Goal: Information Seeking & Learning: Learn about a topic

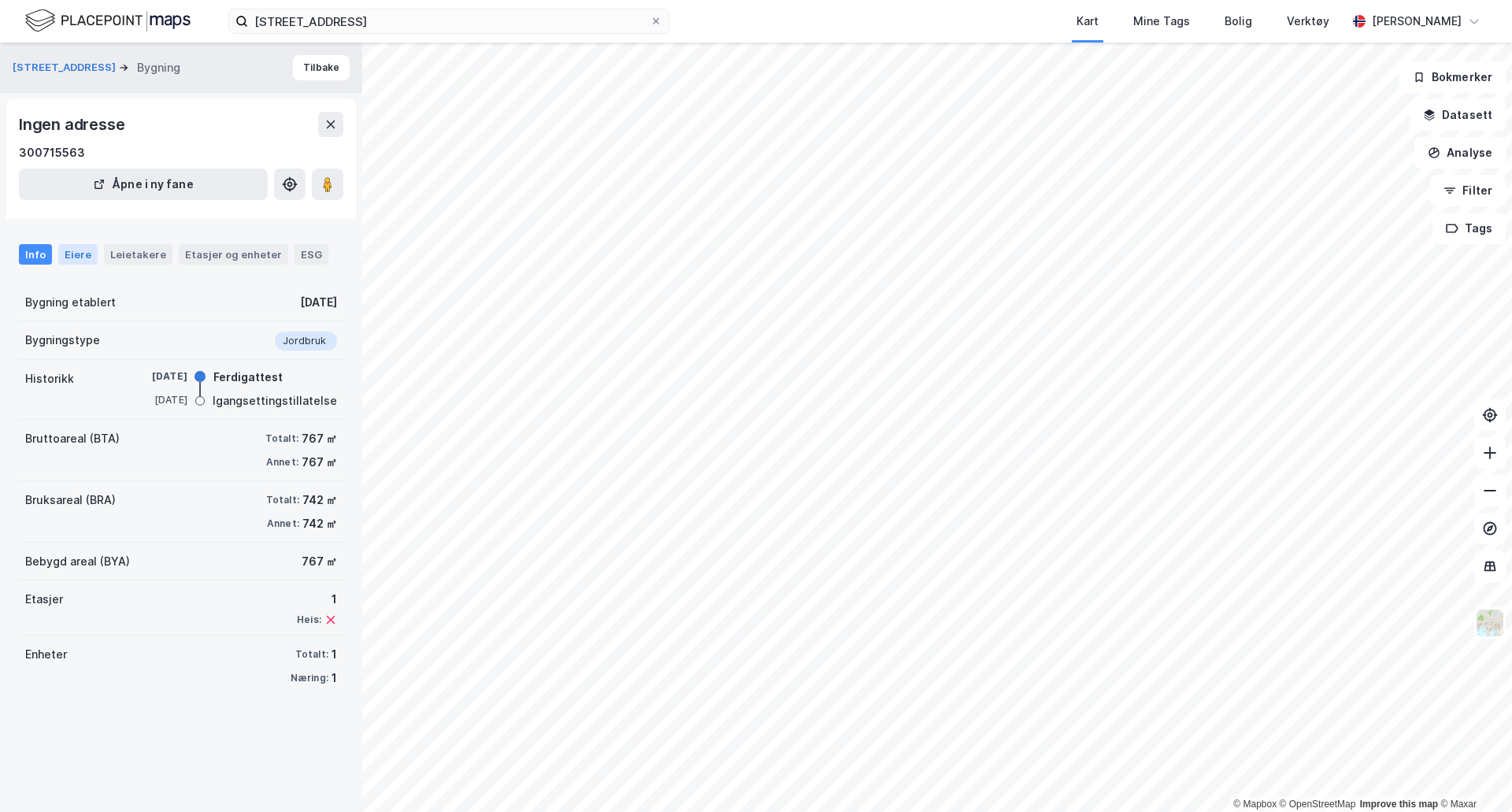
click at [78, 251] on div "Eiere" at bounding box center [78, 254] width 39 height 20
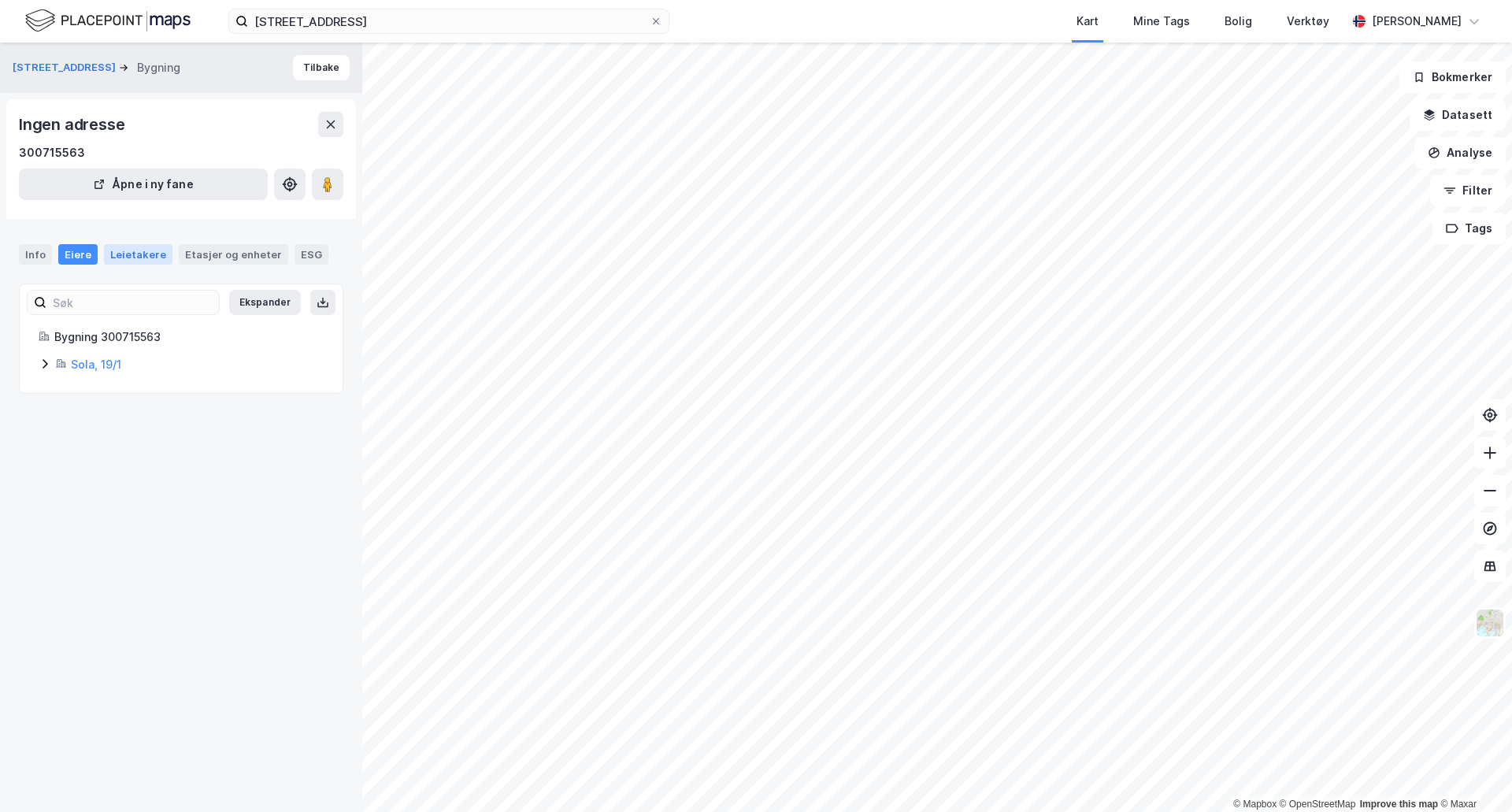
click at [127, 254] on div "Leietakere" at bounding box center [138, 254] width 69 height 20
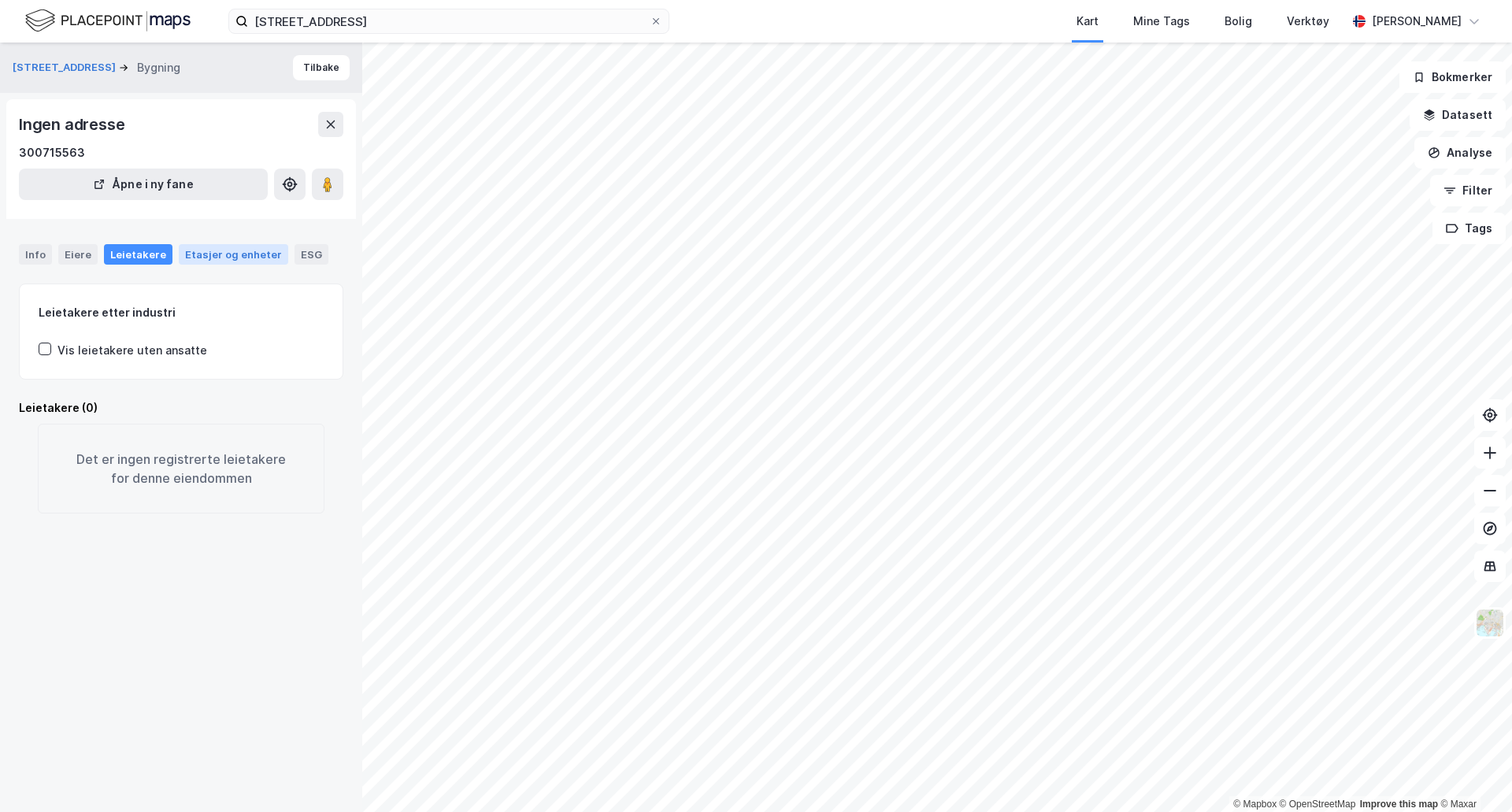
click at [211, 254] on div "Etasjer og enheter" at bounding box center [234, 254] width 97 height 14
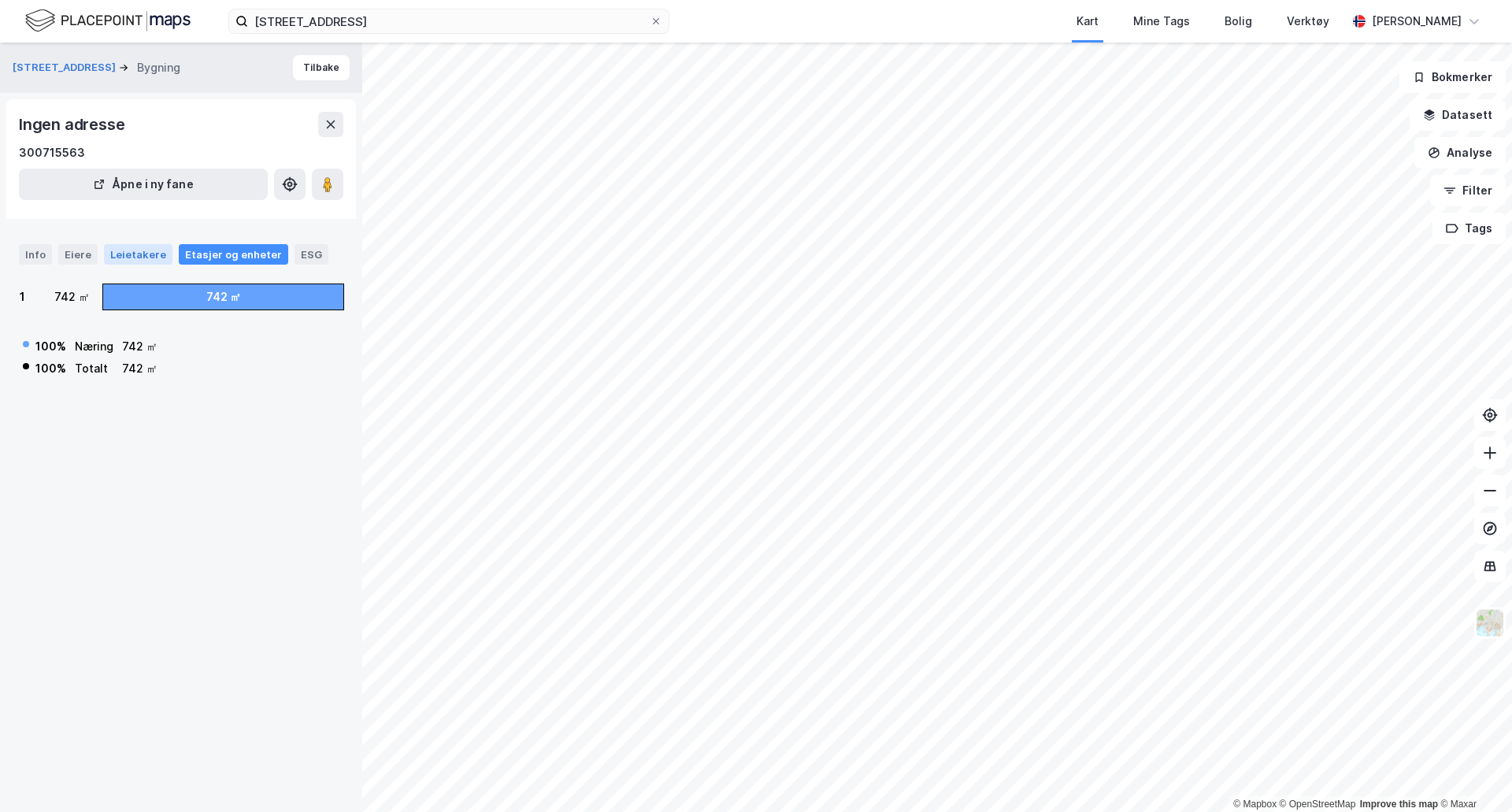
click at [116, 251] on div "Leietakere" at bounding box center [138, 254] width 69 height 20
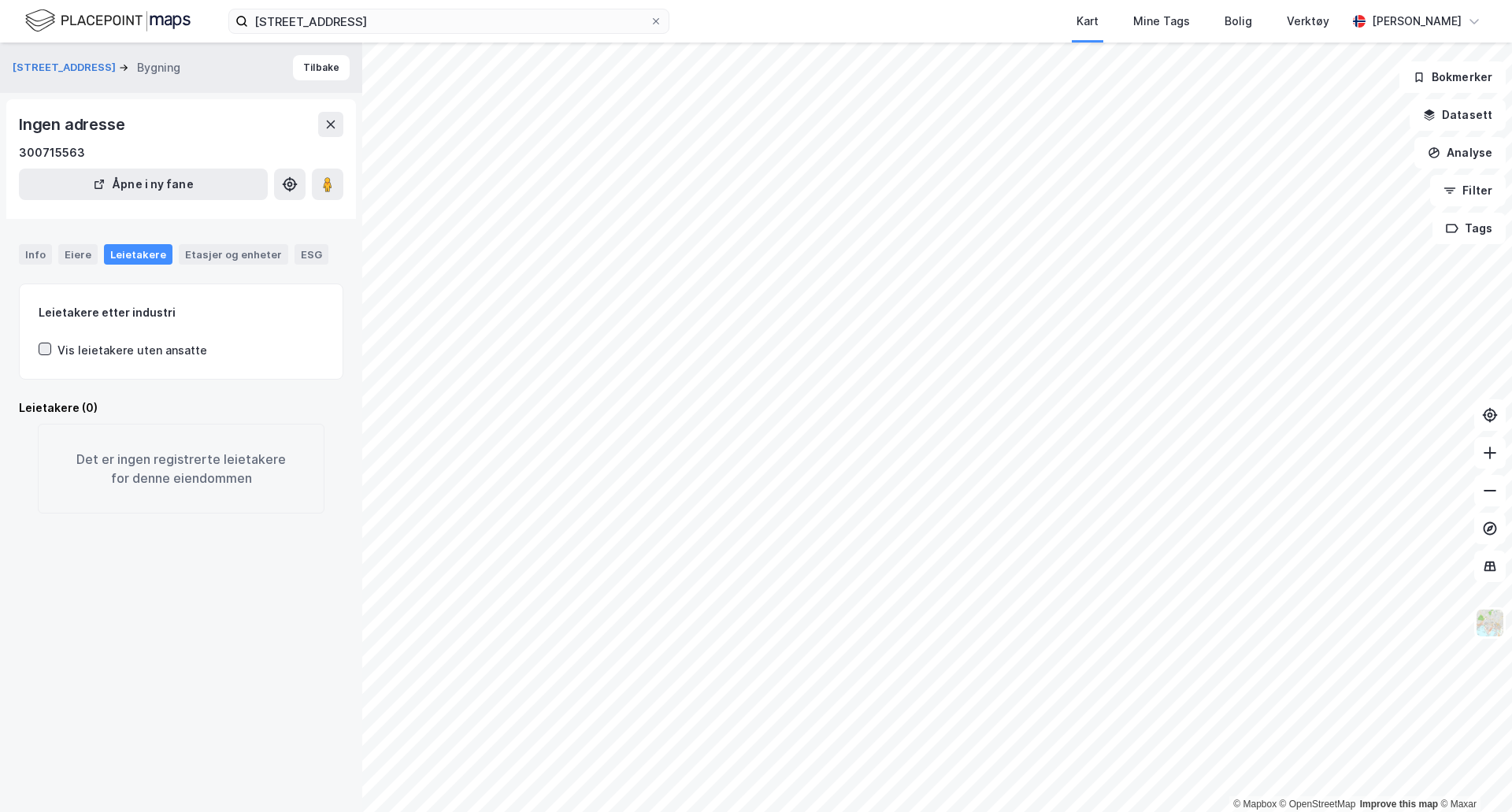
click at [48, 350] on icon at bounding box center [44, 348] width 11 height 11
click at [212, 251] on div "Etasjer og enheter" at bounding box center [234, 254] width 97 height 14
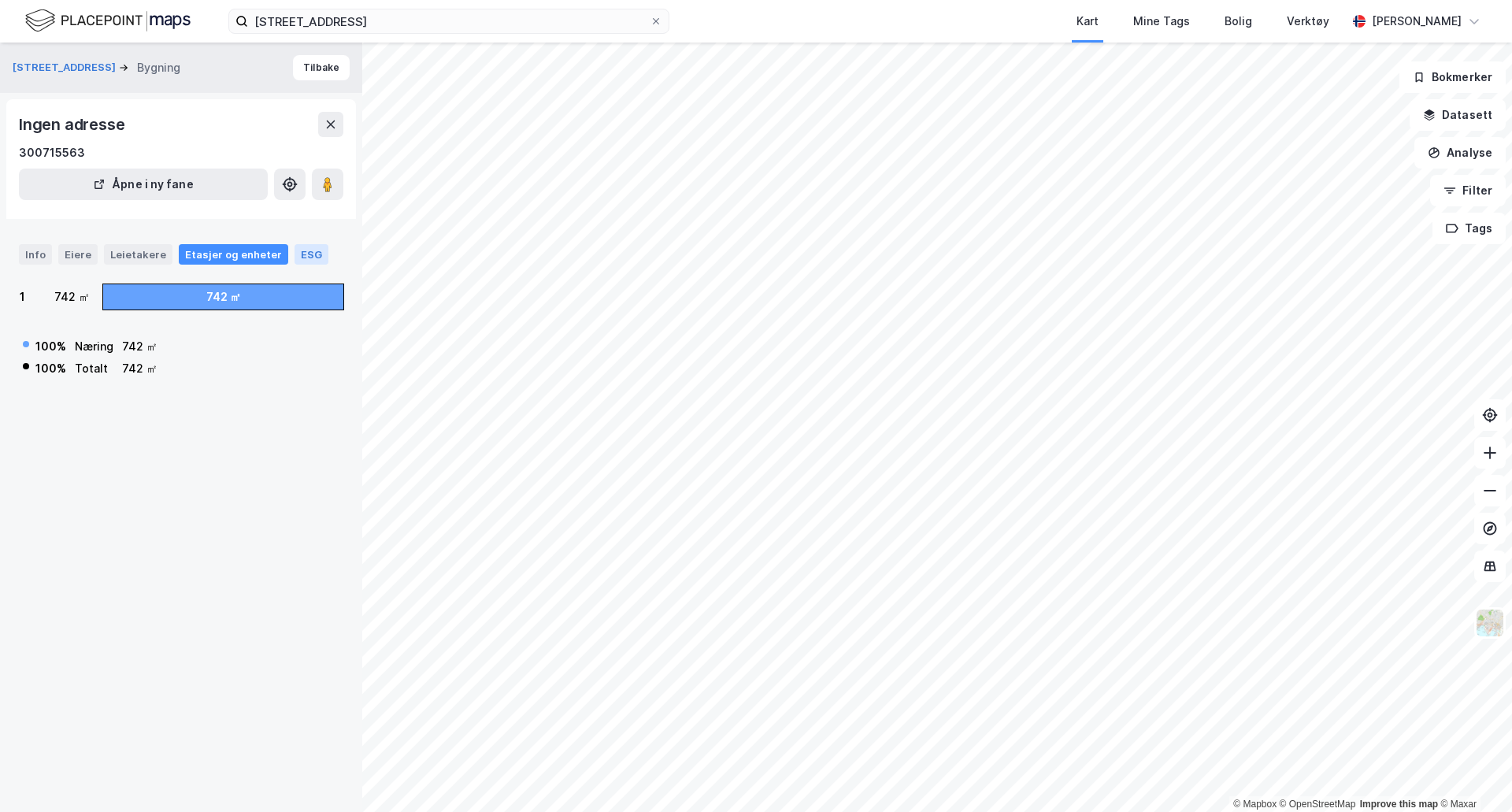
click at [305, 253] on div "ESG" at bounding box center [312, 254] width 34 height 20
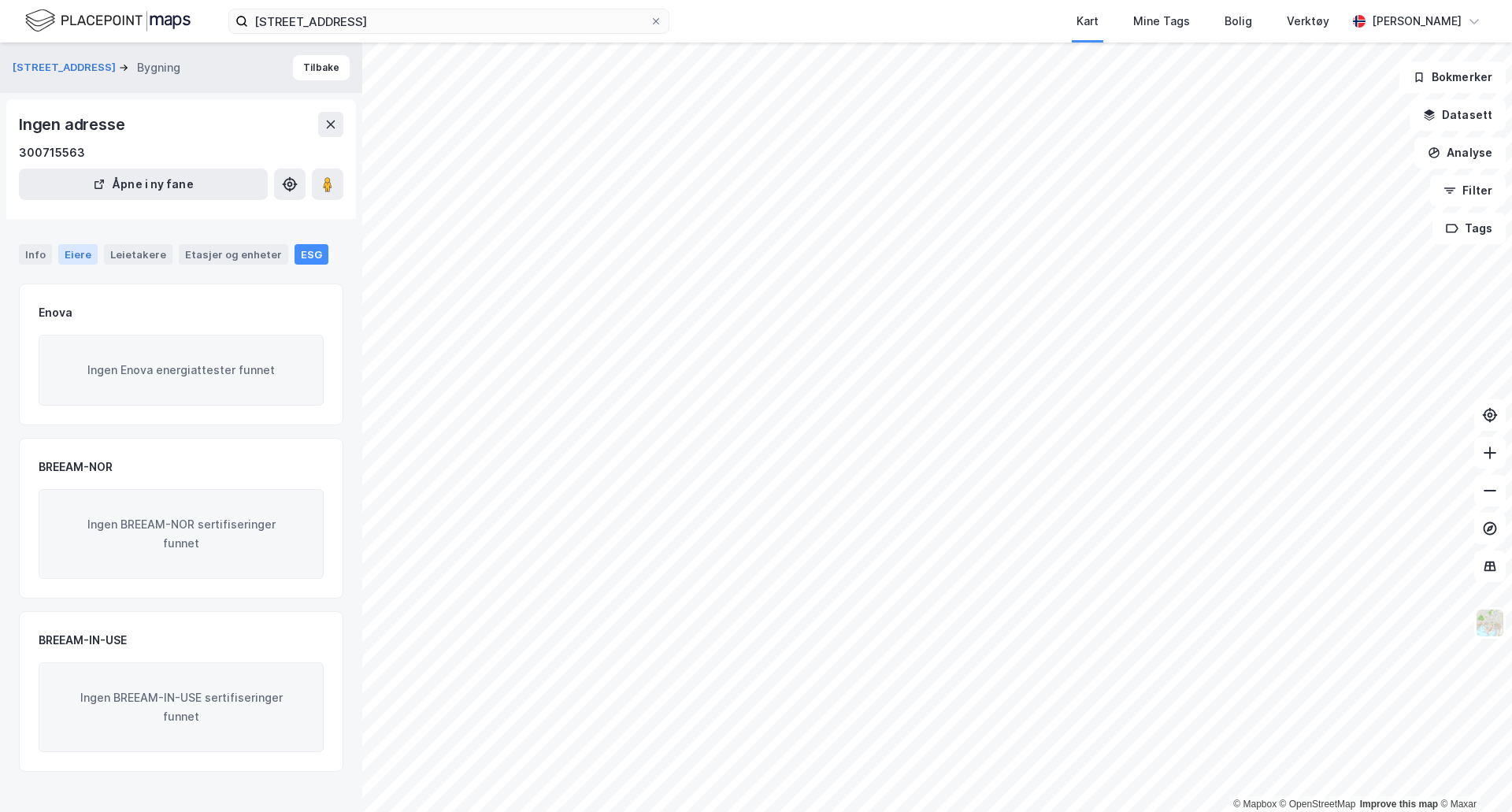
click at [76, 257] on div "Eiere" at bounding box center [78, 254] width 39 height 20
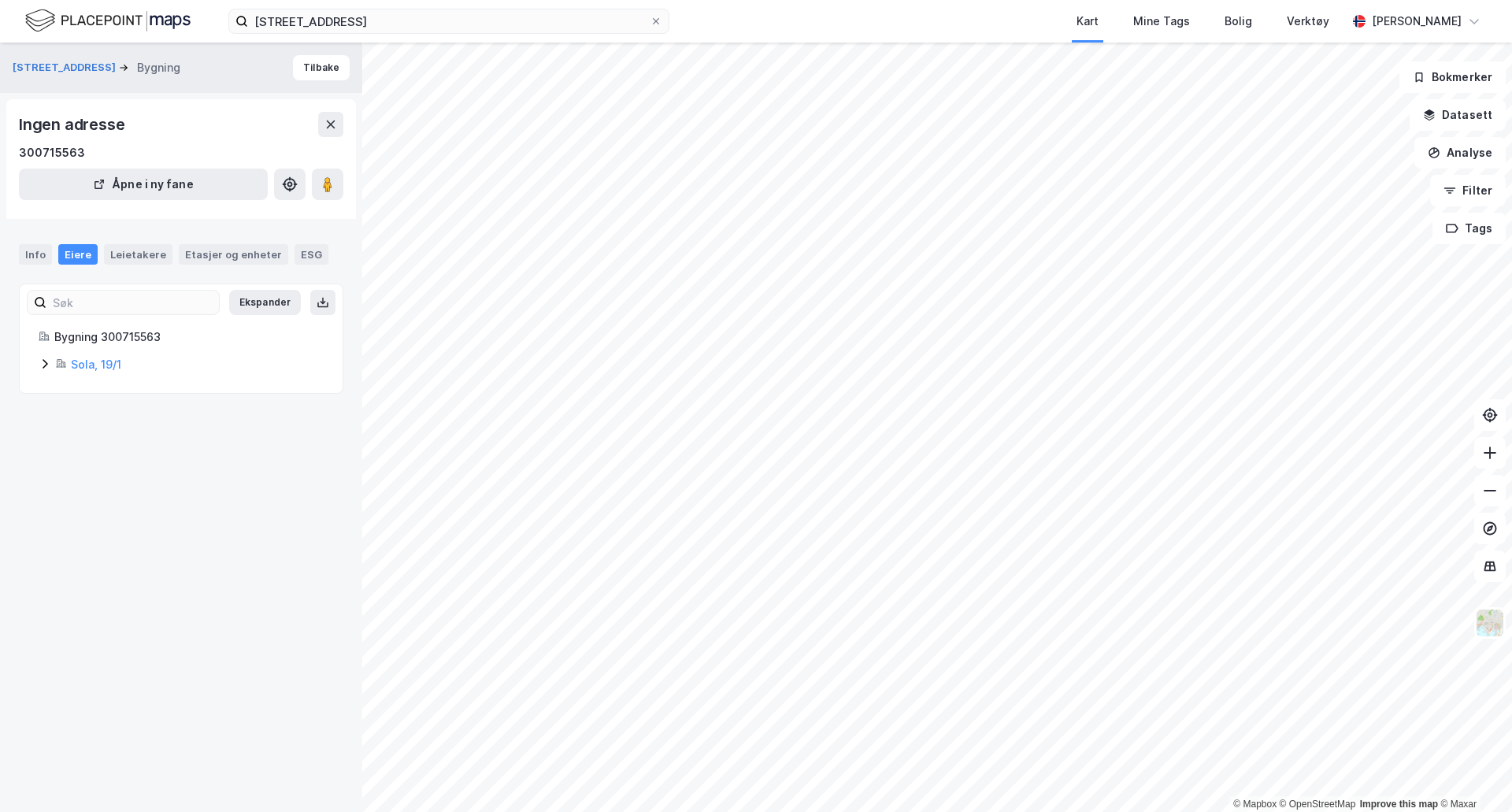
click at [17, 251] on div "Info Eiere Leietakere Etasjer og enheter ESG" at bounding box center [181, 248] width 362 height 46
click at [31, 258] on div "Info" at bounding box center [35, 254] width 33 height 20
